Goal: Transaction & Acquisition: Obtain resource

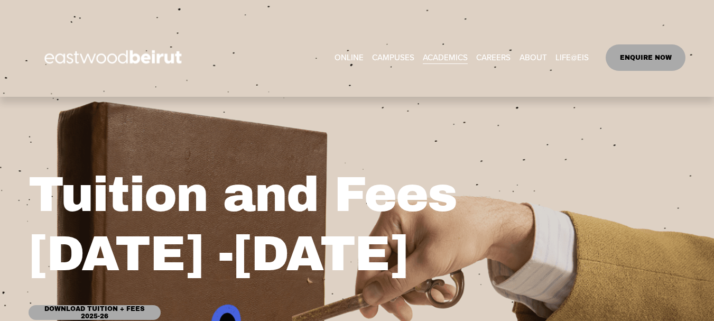
click at [456, 153] on div "Tuition and Fees 2025 -2026 Download Tuition + Fees 2025-26" at bounding box center [357, 209] width 714 height 277
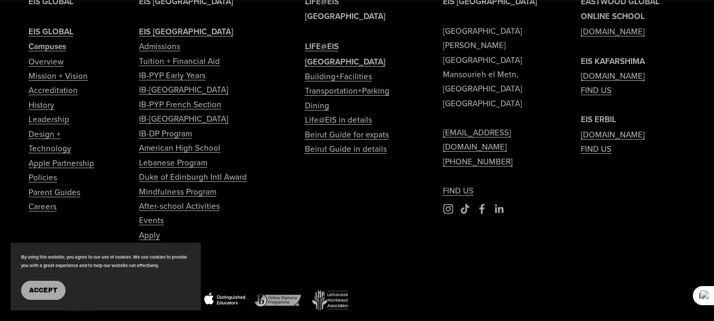
scroll to position [1467, 0]
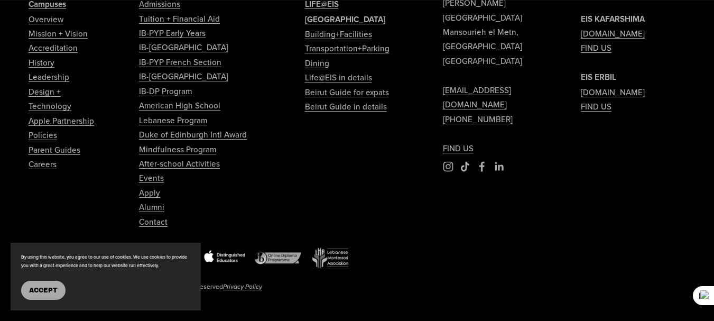
click at [167, 98] on link "IB-DP Program" at bounding box center [165, 91] width 53 height 14
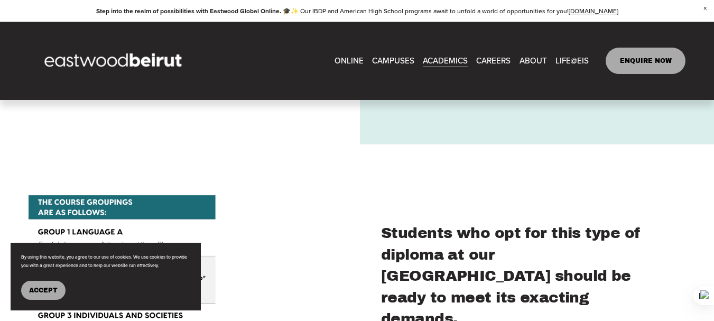
scroll to position [2261, 0]
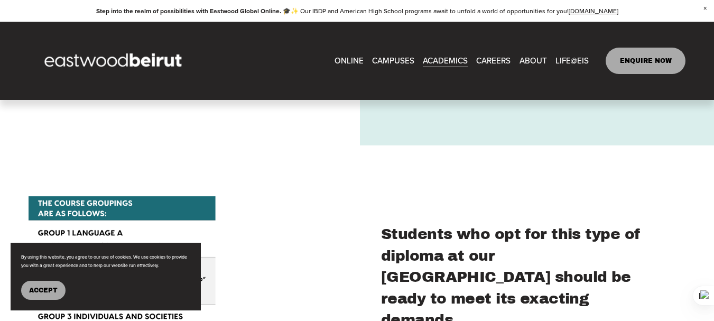
click at [50, 291] on span "Accept" at bounding box center [43, 290] width 29 height 7
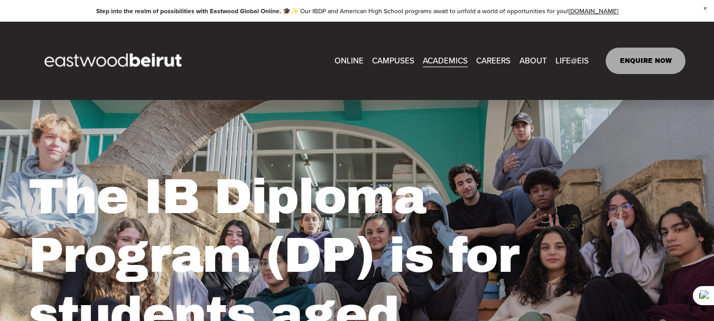
scroll to position [0, 0]
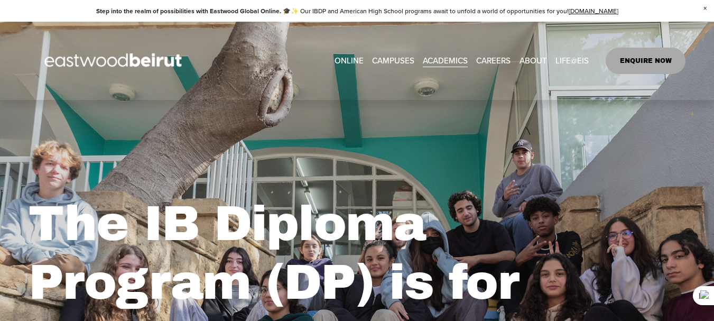
click at [114, 61] on img at bounding box center [115, 61] width 172 height 54
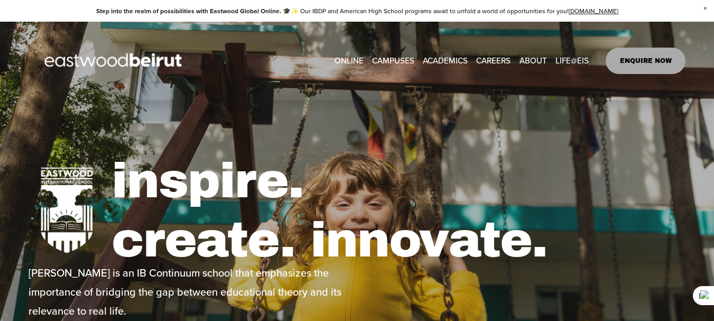
click at [0, 0] on span "Tuition & Financial Aid" at bounding box center [0, 0] width 0 height 0
type input "*****"
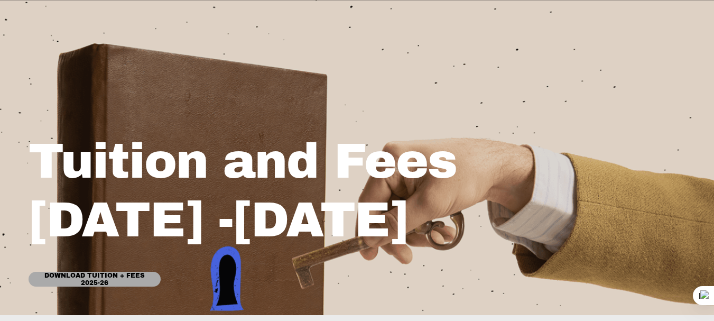
scroll to position [169, 0]
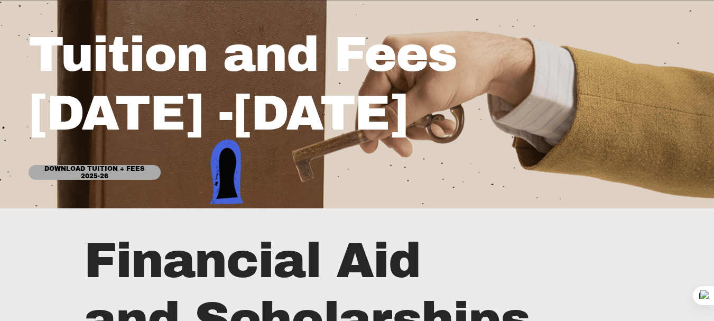
click at [91, 169] on link "Download Tuition + Fees 2025-26" at bounding box center [95, 172] width 132 height 15
click at [503, 109] on h1 "Tuition and Fees 2025 -2026" at bounding box center [274, 84] width 491 height 118
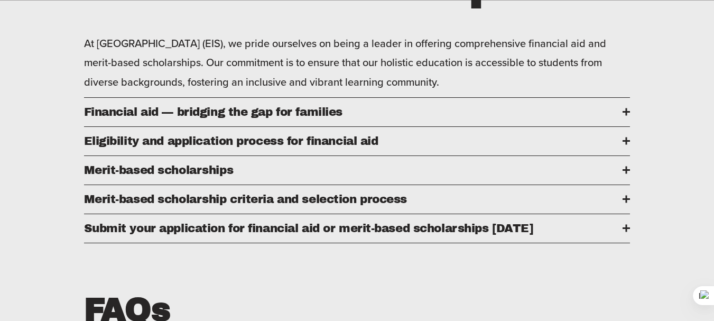
scroll to position [508, 0]
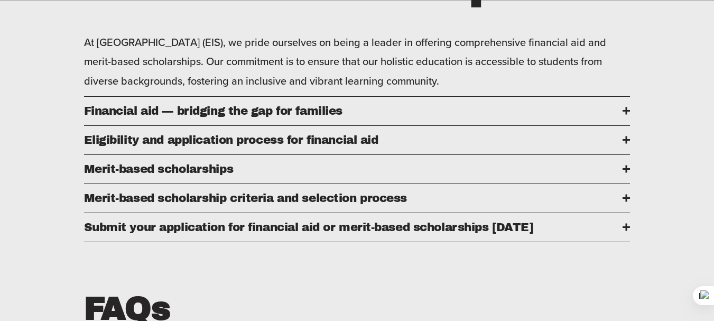
click at [271, 117] on span "Financial aid — bridging the gap for families" at bounding box center [353, 111] width 539 height 13
